Goal: Task Accomplishment & Management: Manage account settings

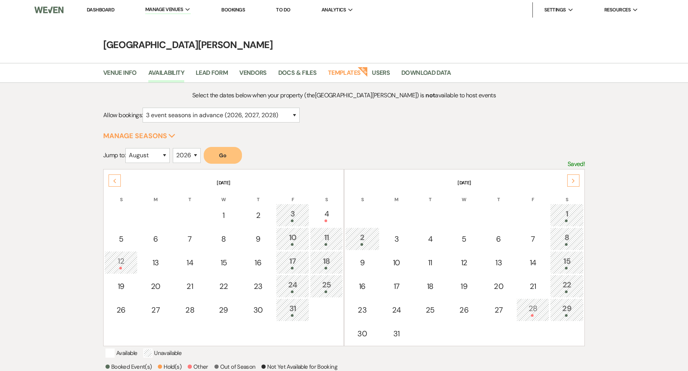
select select "3"
select select "8"
select select "2026"
click at [172, 39] on li "[GEOGRAPHIC_DATA][PERSON_NAME]" at bounding box center [192, 41] width 86 height 8
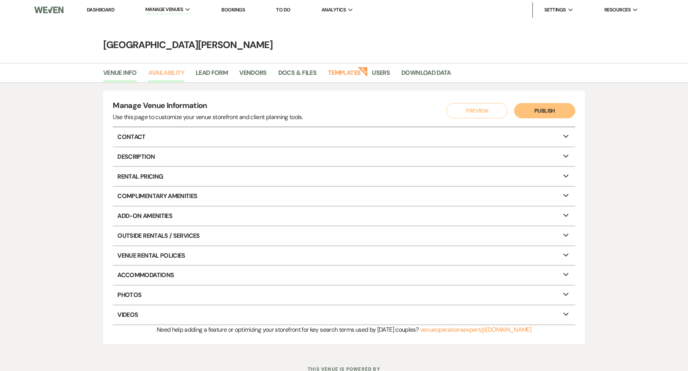
click at [167, 78] on link "Availability" at bounding box center [166, 75] width 36 height 15
select select "3"
select select "2026"
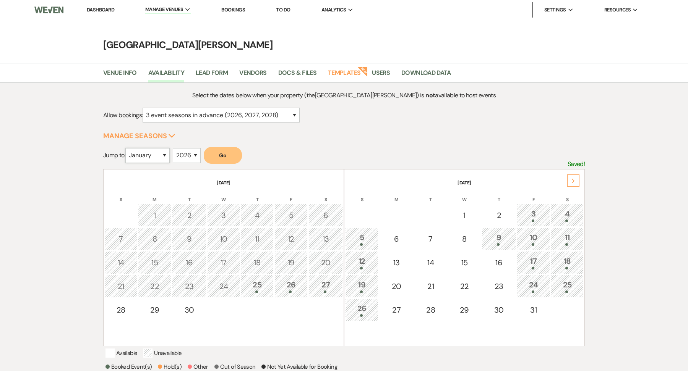
click at [153, 158] on select "January February March April May June July August September October November De…" at bounding box center [147, 155] width 44 height 15
select select "3"
click at [127, 148] on select "January February March April May June July August September October November De…" at bounding box center [147, 155] width 44 height 15
click at [222, 154] on button "Go" at bounding box center [223, 155] width 38 height 17
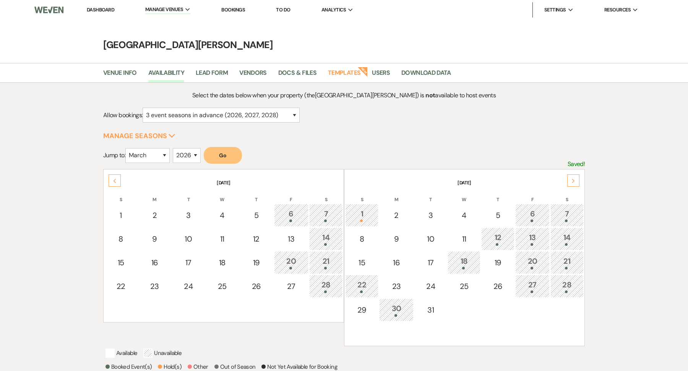
click at [562, 267] on div at bounding box center [566, 268] width 25 height 3
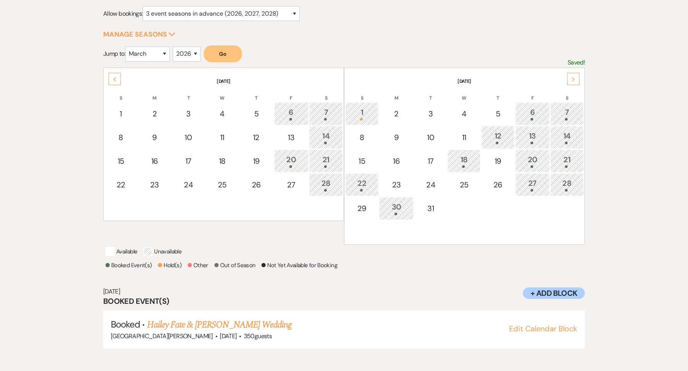
scroll to position [102, 0]
click at [365, 181] on div "22" at bounding box center [361, 184] width 25 height 14
click at [238, 332] on link "[PERSON_NAME] & [PERSON_NAME] Wedding" at bounding box center [232, 325] width 171 height 14
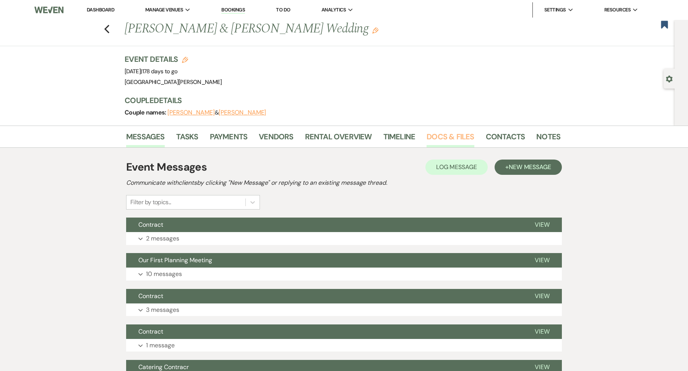
click at [449, 135] on link "Docs & Files" at bounding box center [449, 139] width 47 height 17
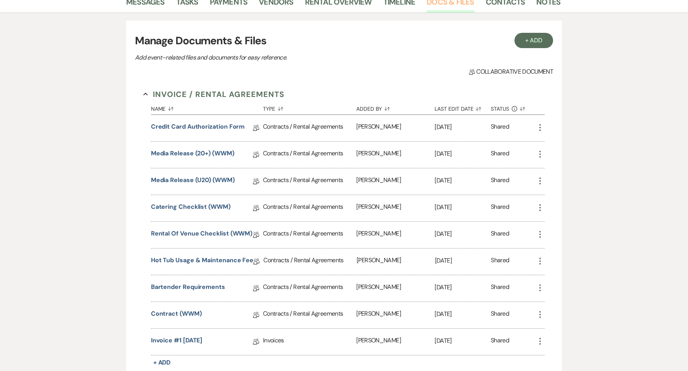
scroll to position [165, 0]
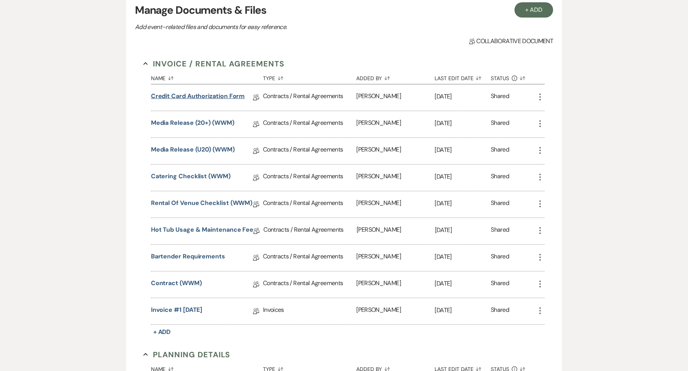
click at [209, 99] on link "Credit Card Authorization Form" at bounding box center [198, 98] width 94 height 12
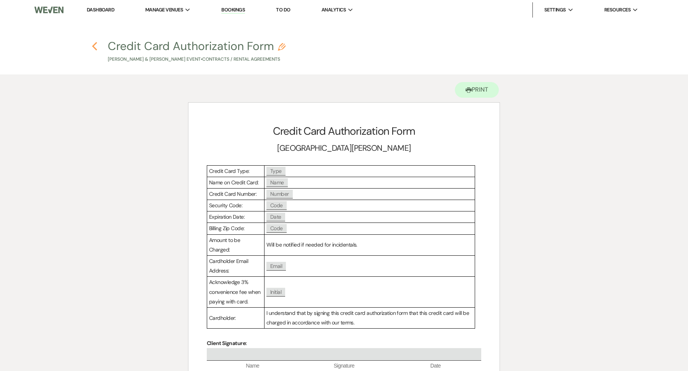
click at [96, 49] on use "button" at bounding box center [94, 46] width 5 height 8
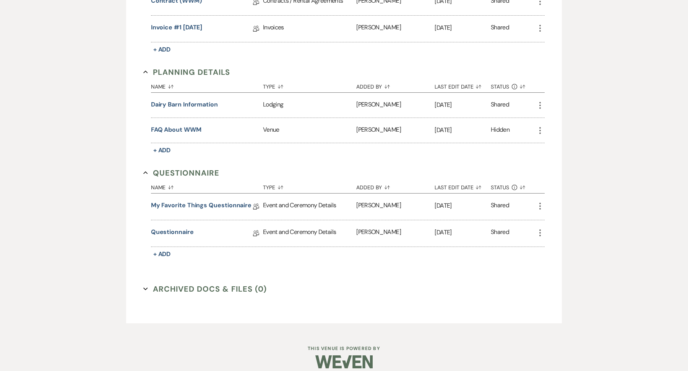
scroll to position [454, 0]
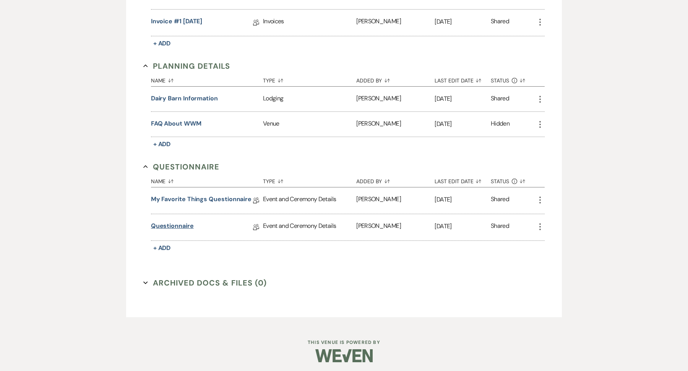
click at [186, 229] on link "Questionnaire" at bounding box center [172, 228] width 43 height 12
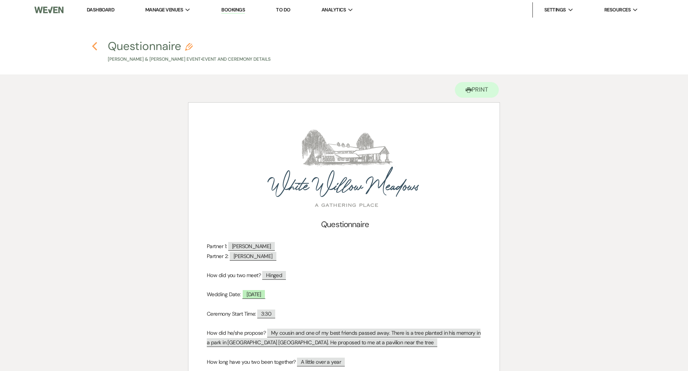
click at [95, 47] on icon "Previous" at bounding box center [95, 46] width 6 height 9
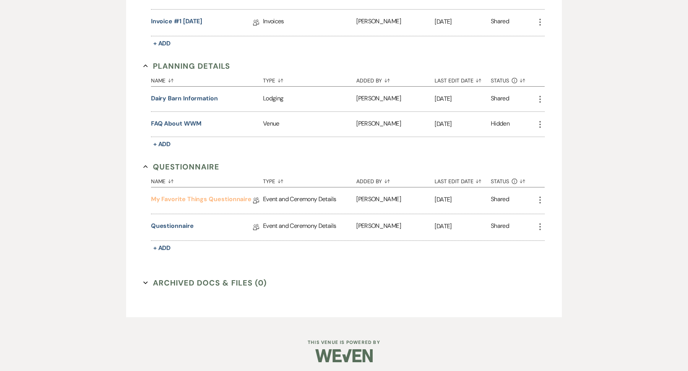
click at [230, 198] on link "My Favorite Things Questionnaire" at bounding box center [201, 201] width 100 height 12
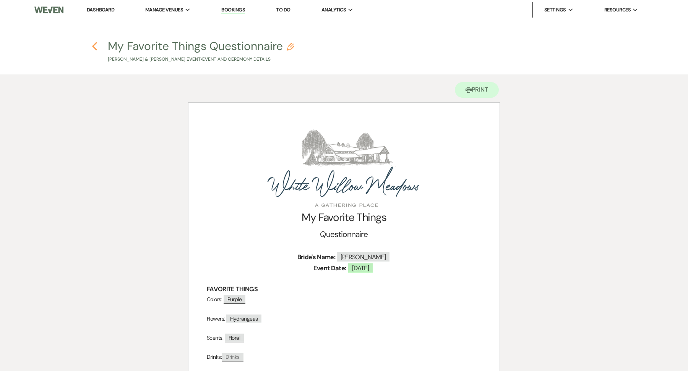
click at [93, 45] on icon "Previous" at bounding box center [95, 46] width 6 height 9
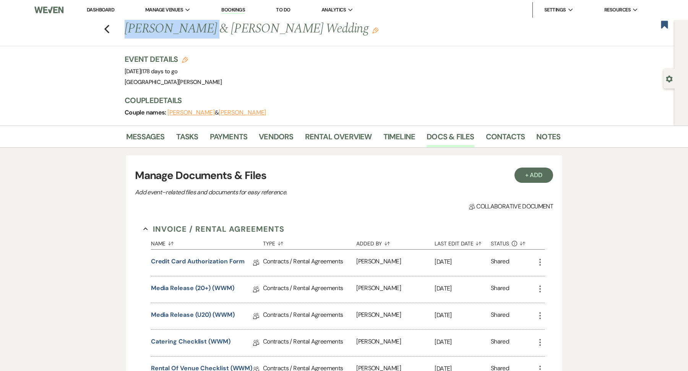
drag, startPoint x: 125, startPoint y: 29, endPoint x: 192, endPoint y: 31, distance: 67.7
click at [192, 31] on h1 "Jaelyn Rhodes & Brian Causey's Wedding Edit" at bounding box center [296, 29] width 342 height 18
copy h1 "Jaelyn Rhodes"
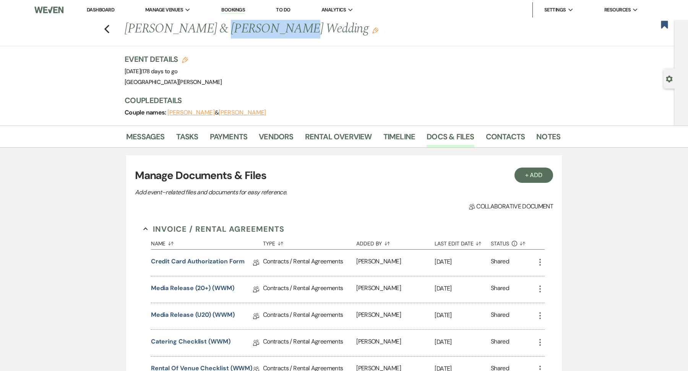
drag, startPoint x: 206, startPoint y: 30, endPoint x: 267, endPoint y: 35, distance: 60.9
click at [267, 35] on h1 "Jaelyn Rhodes & Brian Causey's Wedding Edit" at bounding box center [296, 29] width 342 height 18
copy h1 "Brian Causey"
click at [303, 60] on div "Event Details Edit Event Date: Sunday, March 22nd, 2026 | 178 days to go Venue:…" at bounding box center [339, 71] width 428 height 34
click at [284, 135] on link "Vendors" at bounding box center [276, 139] width 34 height 17
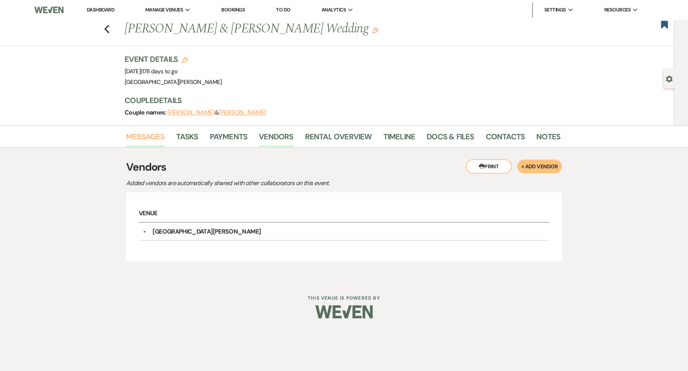
click at [130, 139] on link "Messages" at bounding box center [145, 139] width 39 height 17
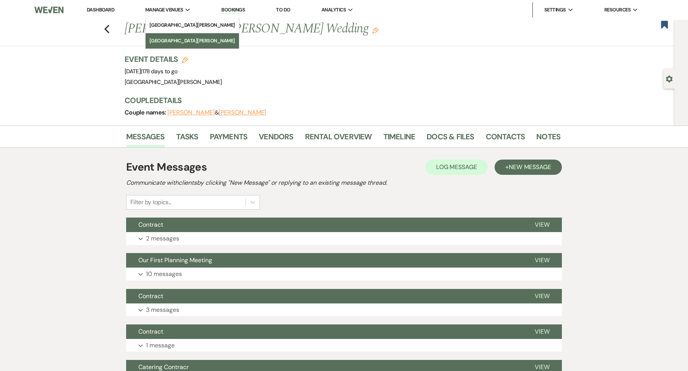
click at [176, 39] on li "[GEOGRAPHIC_DATA][PERSON_NAME]" at bounding box center [192, 41] width 86 height 8
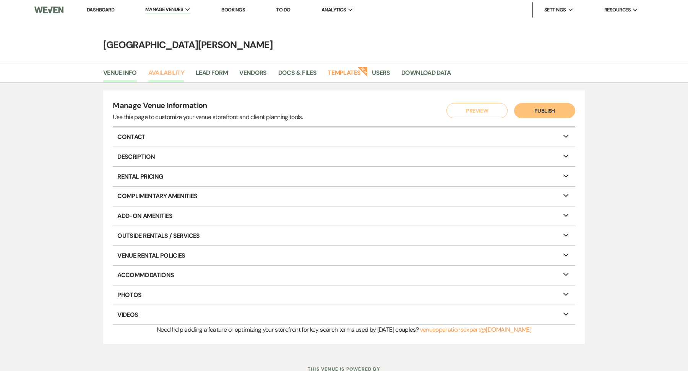
click at [168, 69] on link "Availability" at bounding box center [166, 75] width 36 height 15
select select "3"
select select "2026"
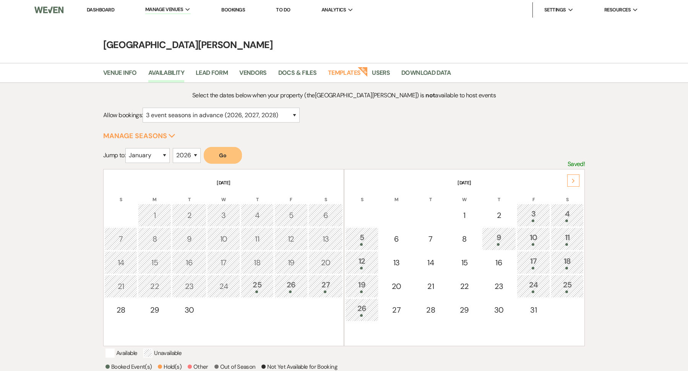
click at [143, 164] on div "January February March April May June July August September October November De…" at bounding box center [147, 158] width 44 height 21
click at [147, 152] on select "January February March April May June July August September October November De…" at bounding box center [147, 155] width 44 height 15
select select "3"
click at [127, 148] on select "January February March April May June July August September October November De…" at bounding box center [147, 155] width 44 height 15
click at [233, 150] on button "Go" at bounding box center [223, 155] width 38 height 17
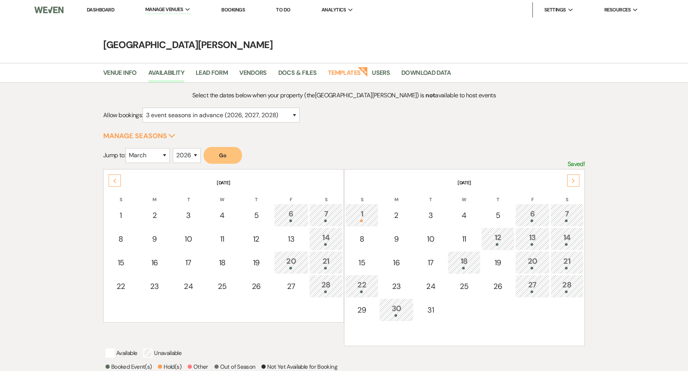
click at [543, 263] on div "20" at bounding box center [532, 263] width 26 height 14
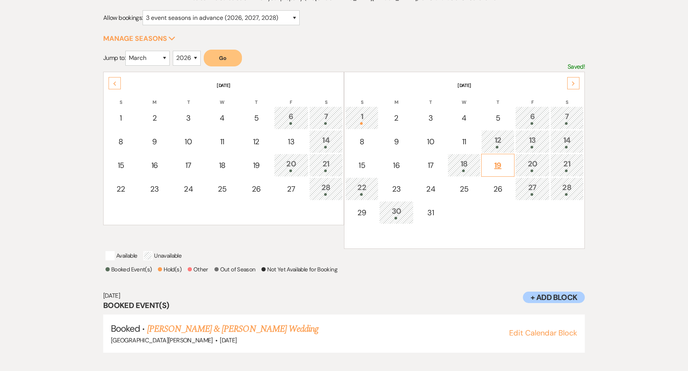
scroll to position [102, 0]
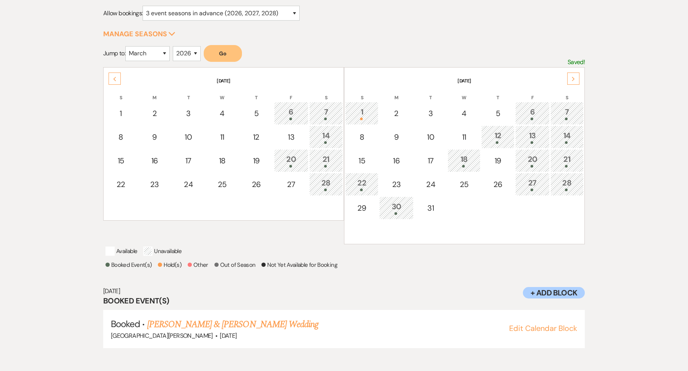
click at [464, 163] on div "18" at bounding box center [464, 161] width 24 height 14
click at [489, 130] on div "12" at bounding box center [497, 137] width 25 height 14
click at [253, 330] on link "Regan Ward & Grace Moore's Rehearsal Dinner" at bounding box center [246, 325] width 199 height 14
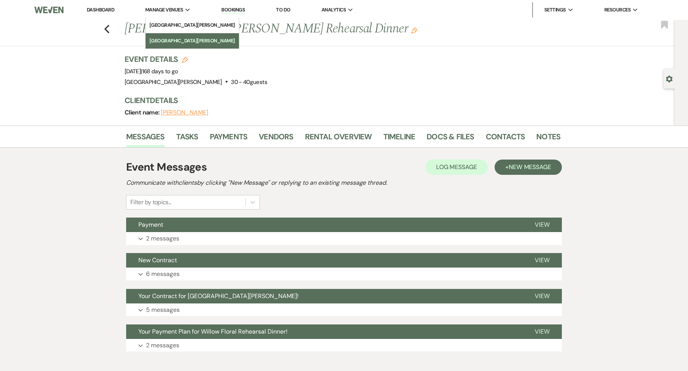
click at [174, 37] on li "[GEOGRAPHIC_DATA][PERSON_NAME]" at bounding box center [192, 41] width 86 height 8
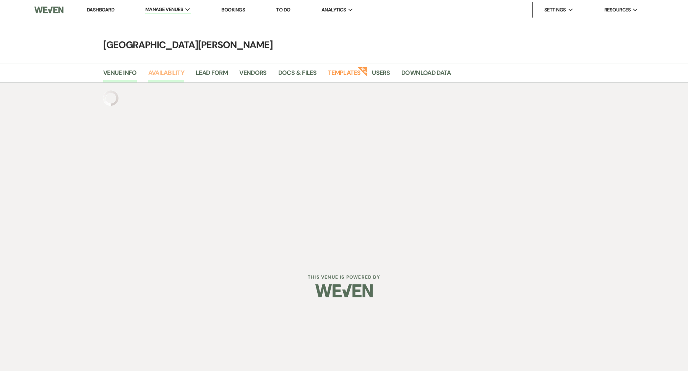
click at [160, 74] on link "Availability" at bounding box center [166, 75] width 36 height 15
select select "3"
select select "2026"
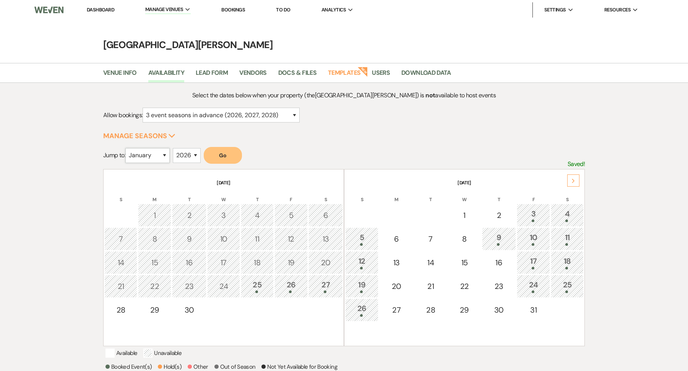
click at [155, 152] on select "January February March April May June July August September October November De…" at bounding box center [147, 155] width 44 height 15
select select "3"
click at [127, 148] on select "January February March April May June July August September October November De…" at bounding box center [147, 155] width 44 height 15
click at [228, 151] on button "Go" at bounding box center [223, 155] width 38 height 17
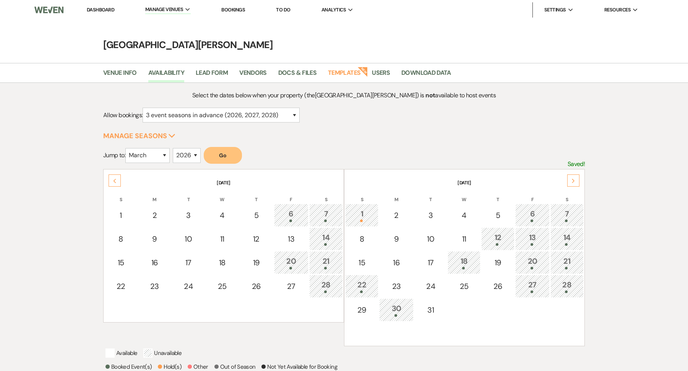
click at [371, 287] on div "22" at bounding box center [361, 286] width 25 height 14
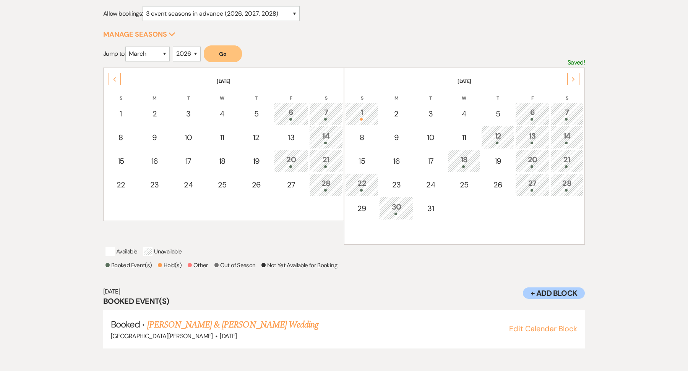
scroll to position [102, 0]
click at [217, 332] on link "[PERSON_NAME] & [PERSON_NAME] Wedding" at bounding box center [232, 325] width 171 height 14
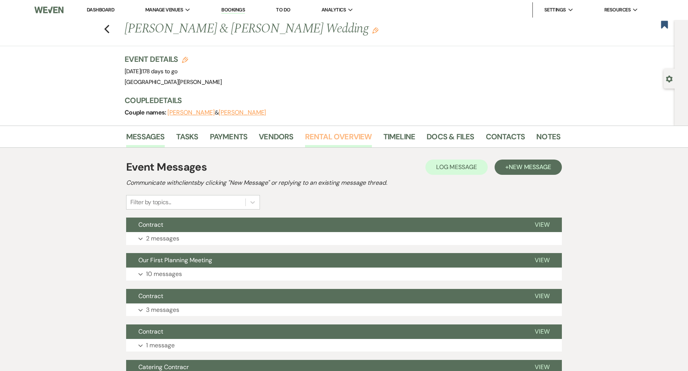
click at [321, 136] on link "Rental Overview" at bounding box center [338, 139] width 67 height 17
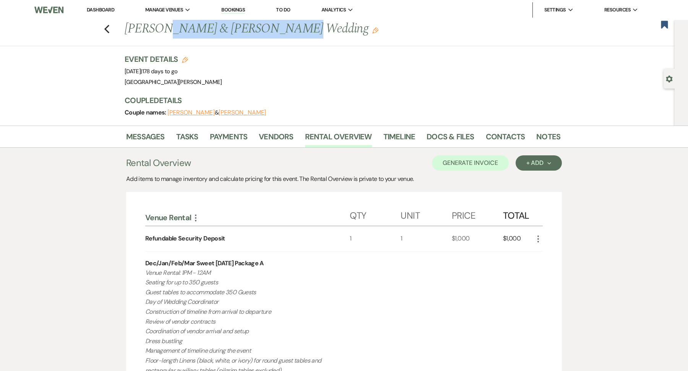
drag, startPoint x: 157, startPoint y: 33, endPoint x: 269, endPoint y: 32, distance: 112.7
click at [269, 32] on h1 "[PERSON_NAME] & [PERSON_NAME] Wedding Edit" at bounding box center [296, 29] width 342 height 18
copy h1 "Rhodes & Brian Causey'"
click at [449, 139] on link "Docs & Files" at bounding box center [449, 139] width 47 height 17
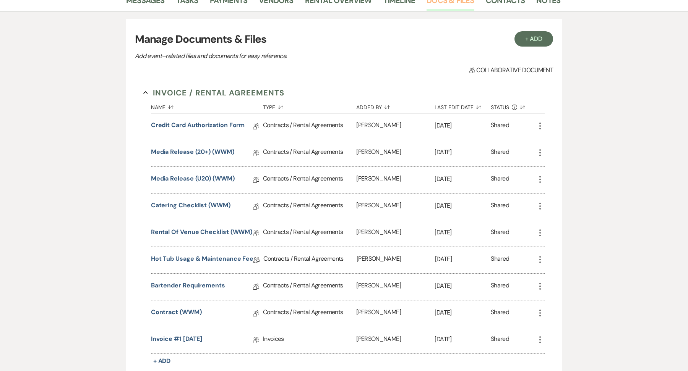
scroll to position [188, 0]
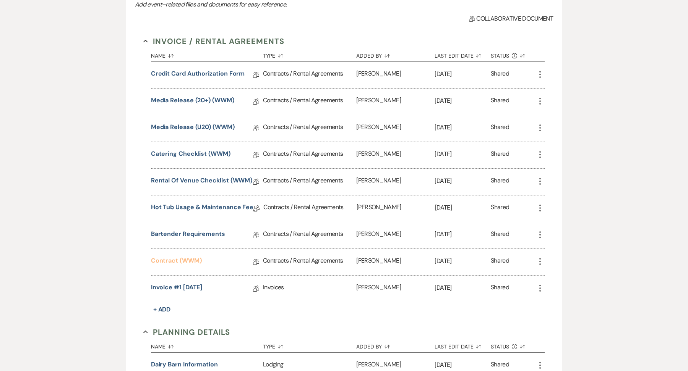
click at [186, 262] on link "Contract (WWM)" at bounding box center [176, 262] width 51 height 12
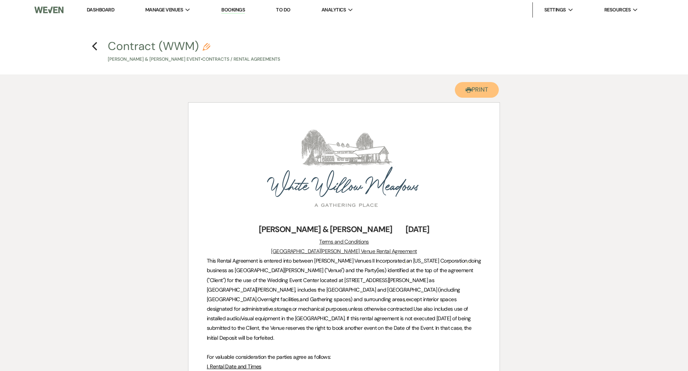
click at [486, 88] on button "Printer Print" at bounding box center [477, 90] width 44 height 16
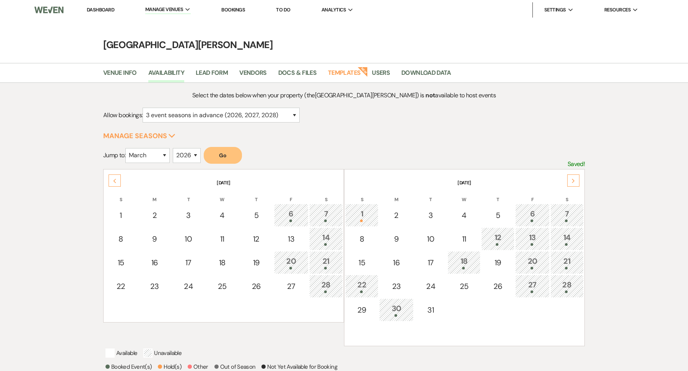
select select "3"
select select "2026"
